Goal: Obtain resource: Download file/media

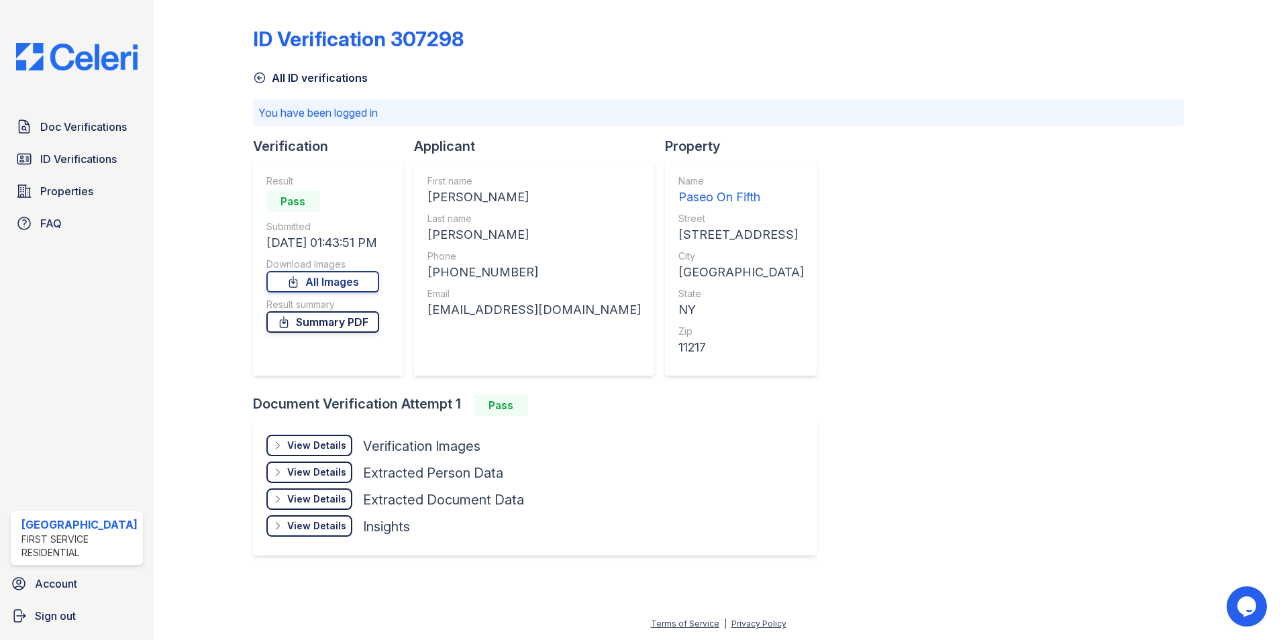
click at [344, 315] on link "Summary PDF" at bounding box center [322, 321] width 113 height 21
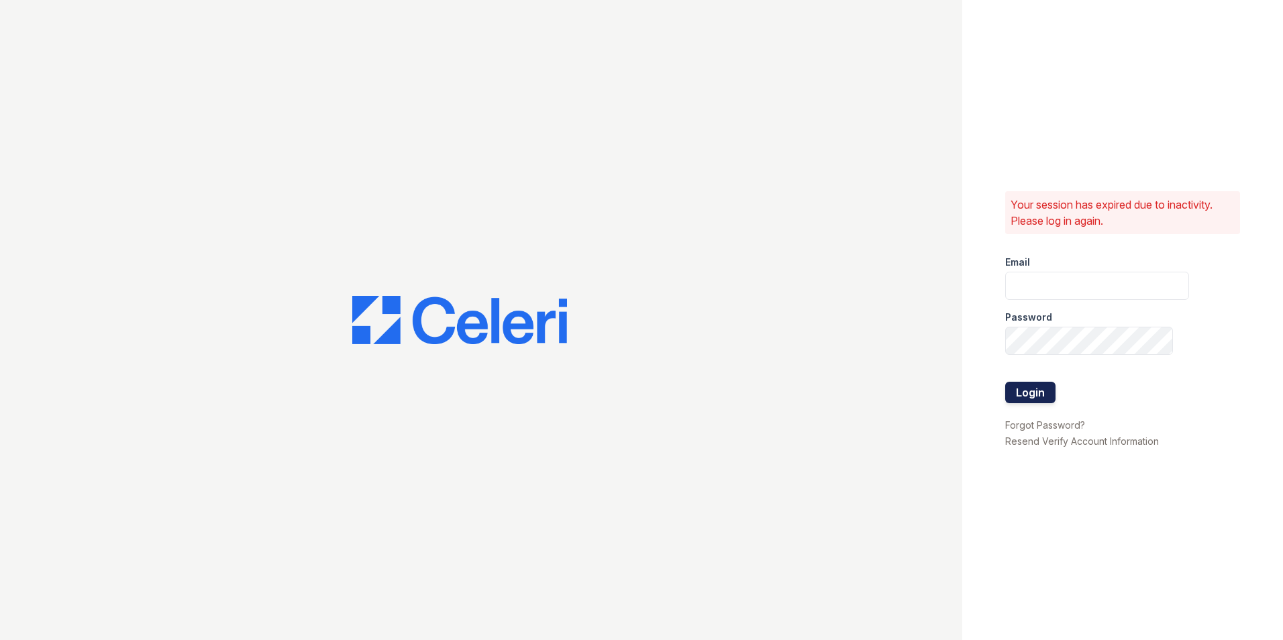
type input "leasing@paseoparkslope.com"
click at [1027, 391] on button "Login" at bounding box center [1030, 392] width 50 height 21
